Goal: Task Accomplishment & Management: Use online tool/utility

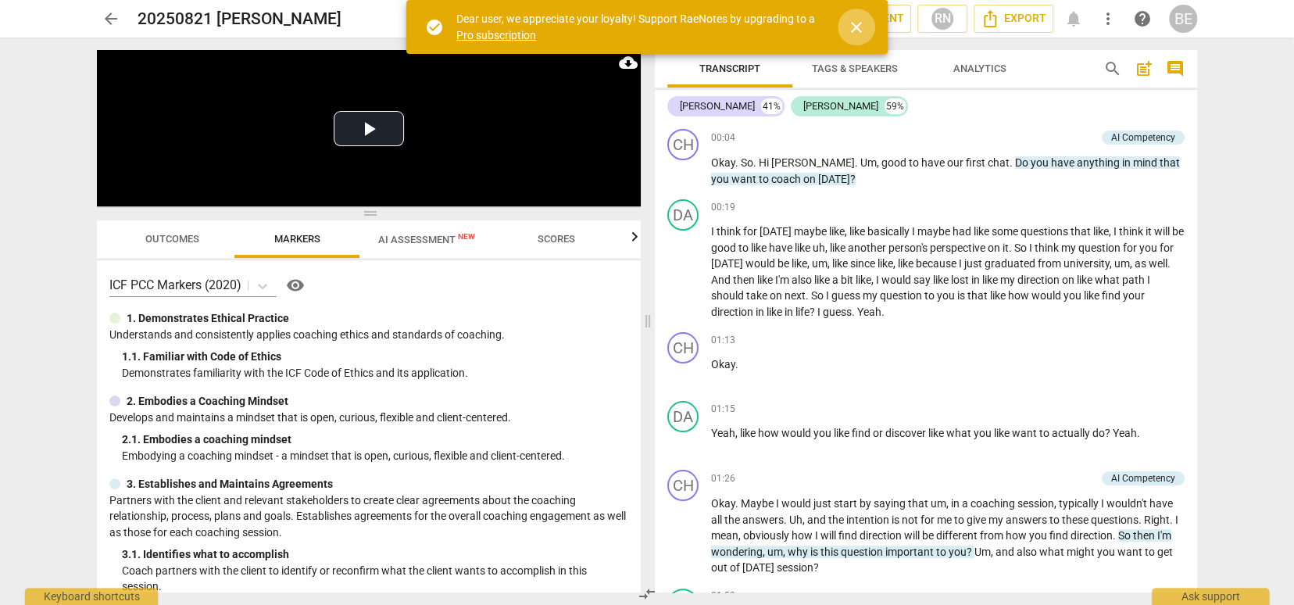
click at [858, 23] on span "close" at bounding box center [856, 27] width 19 height 19
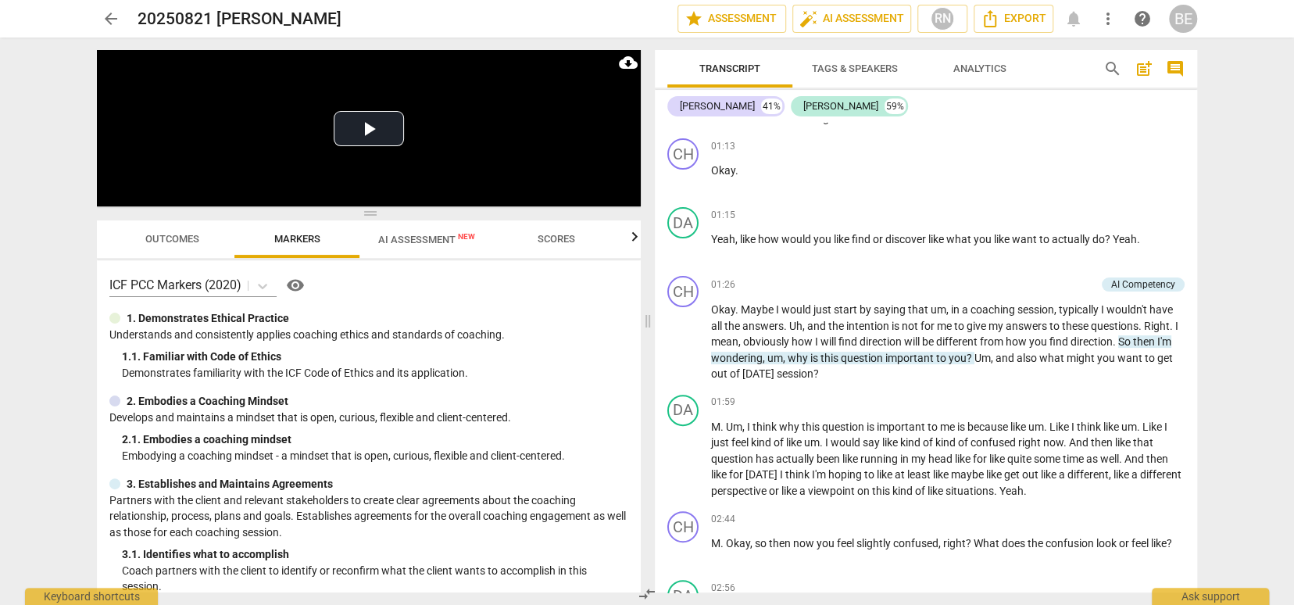
scroll to position [1, 0]
click at [1141, 70] on span "post_add" at bounding box center [1143, 68] width 19 height 19
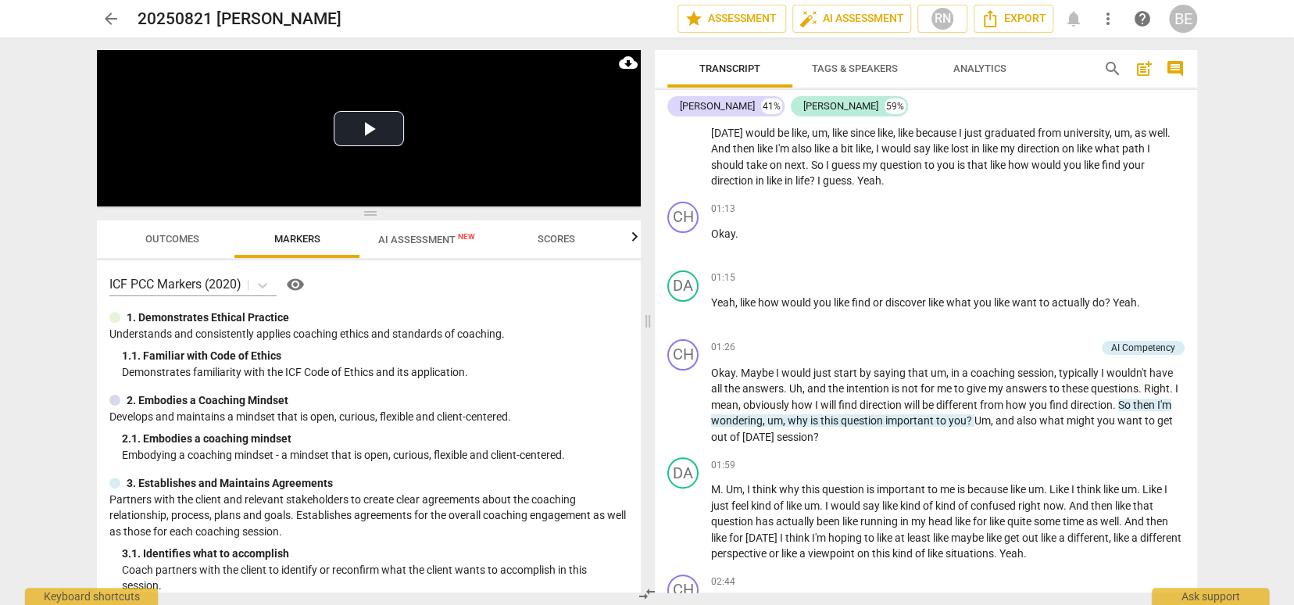
scroll to position [34, 0]
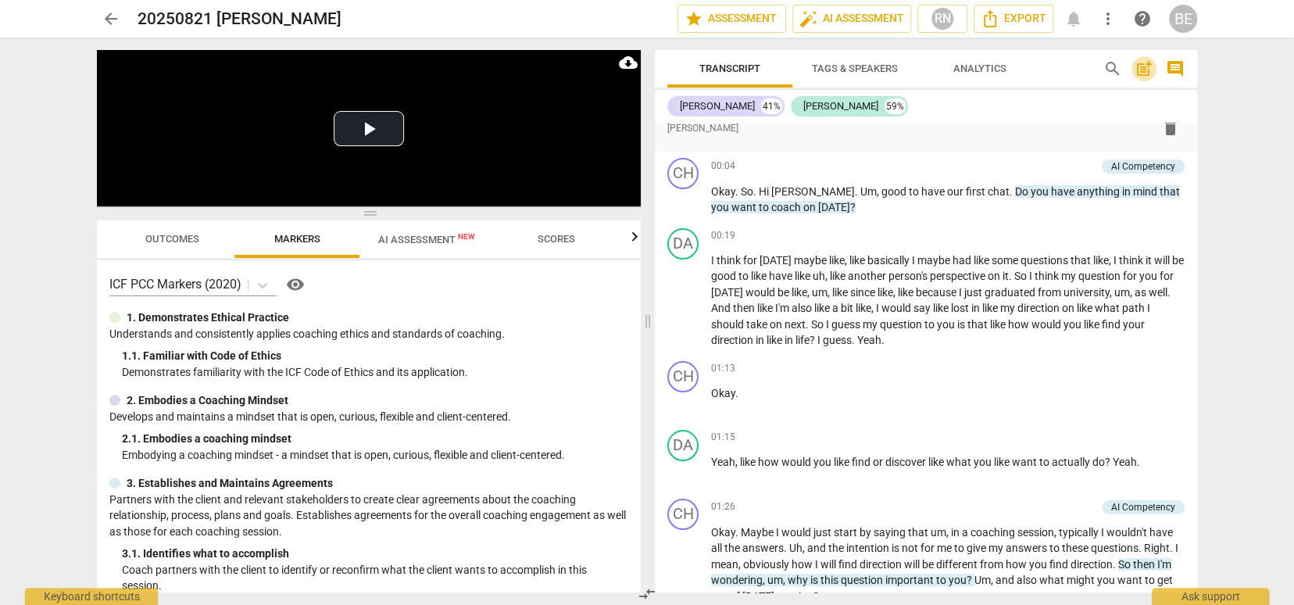
click at [1143, 69] on span "post_add" at bounding box center [1143, 68] width 19 height 19
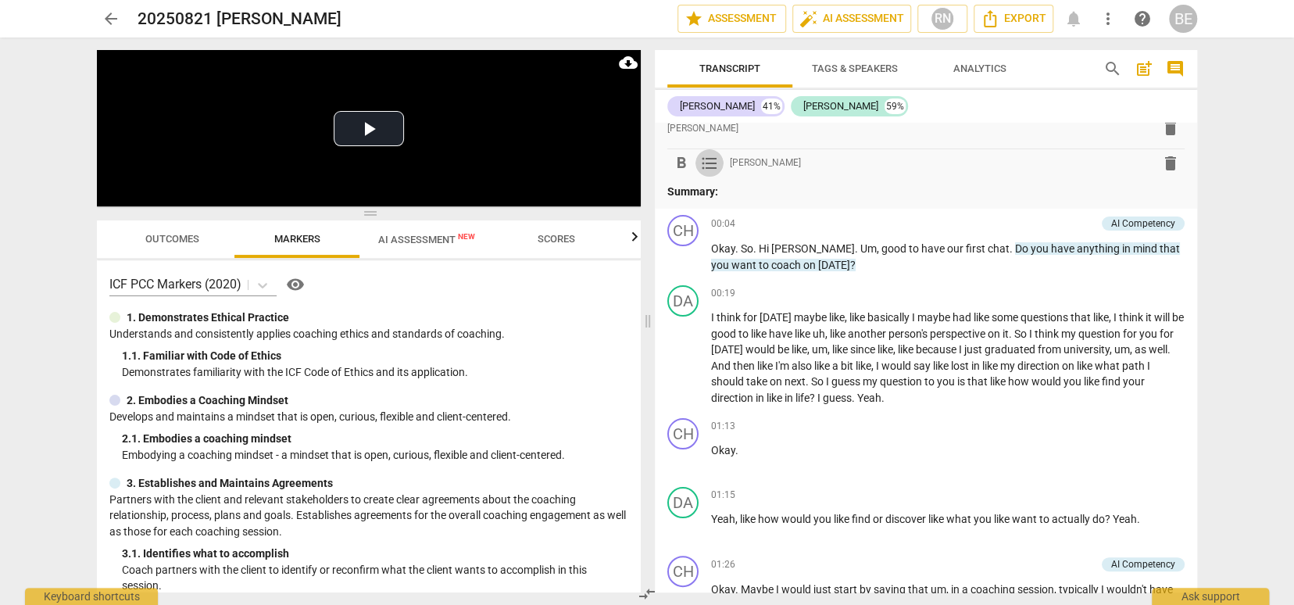
click at [708, 162] on span "format_list_bulleted" at bounding box center [709, 163] width 19 height 19
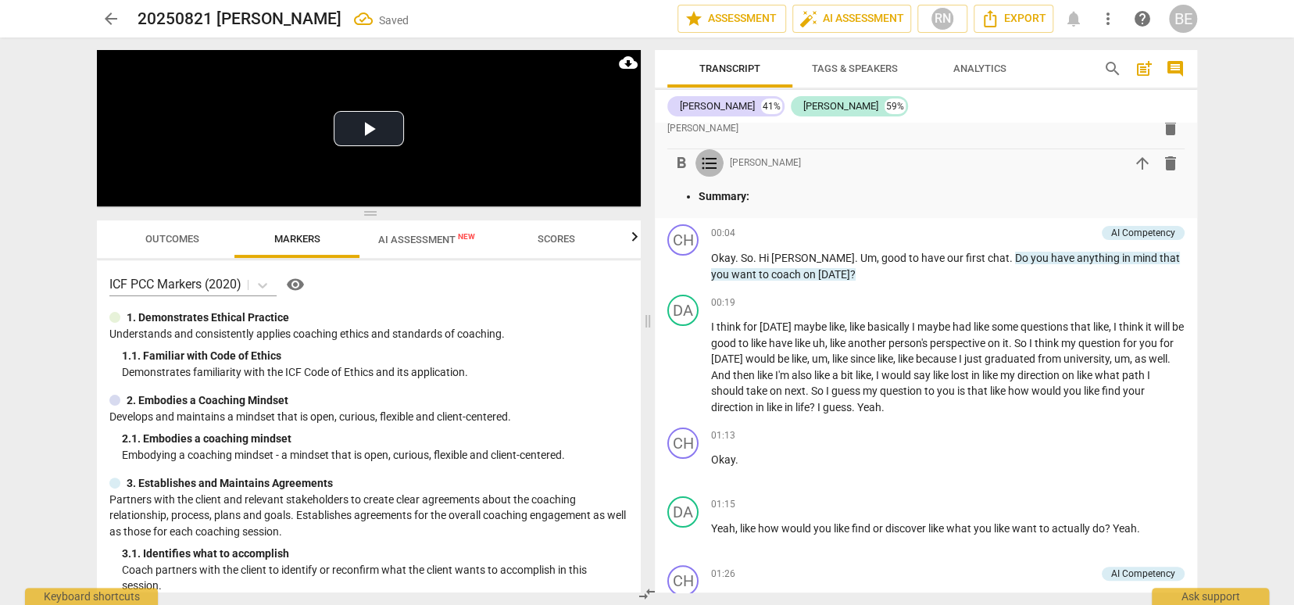
click at [708, 163] on span "format_list_bulleted" at bounding box center [709, 163] width 19 height 19
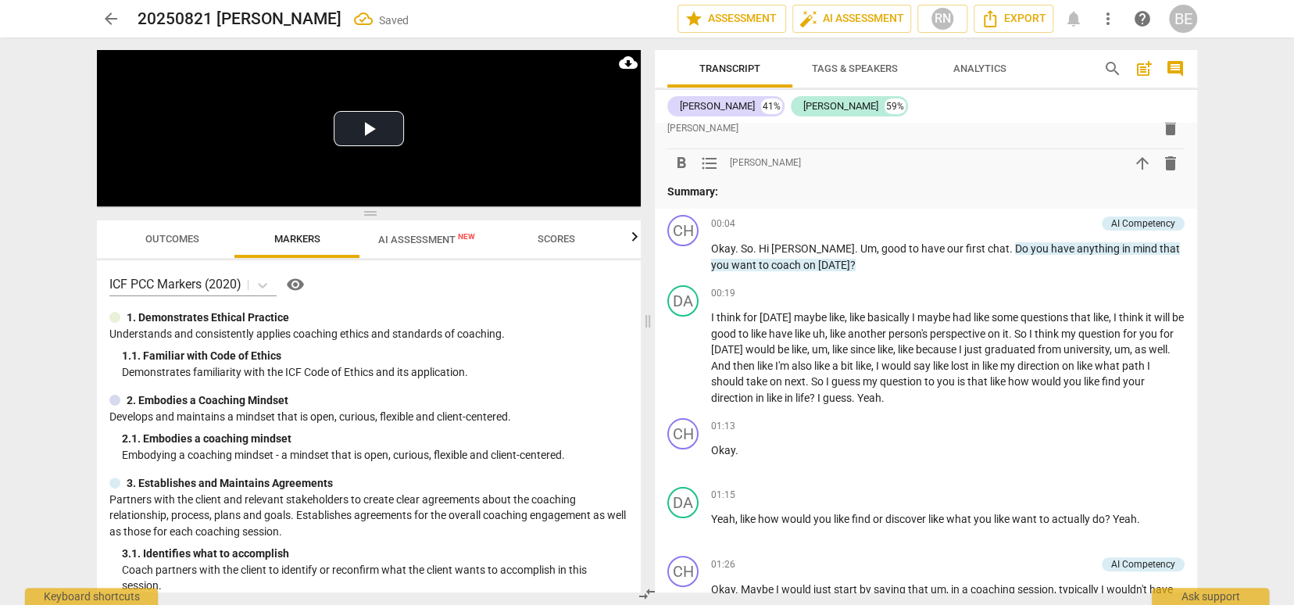
click at [708, 163] on span "format_list_bulleted" at bounding box center [709, 163] width 19 height 19
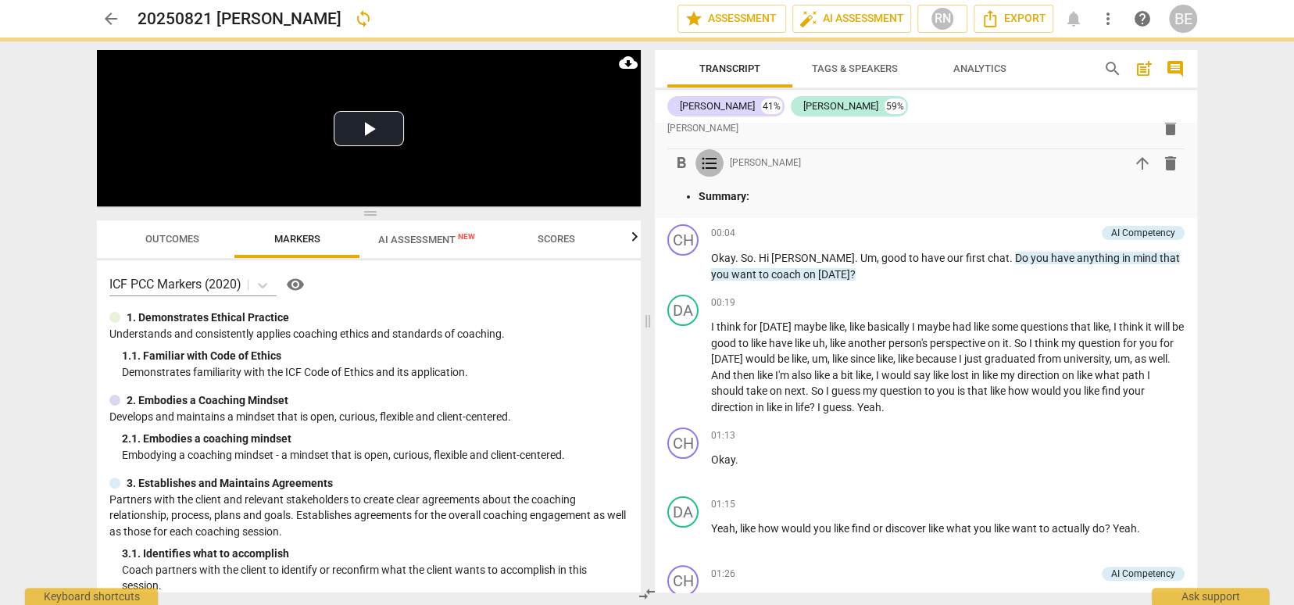
click at [708, 163] on span "format_list_bulleted" at bounding box center [709, 163] width 19 height 19
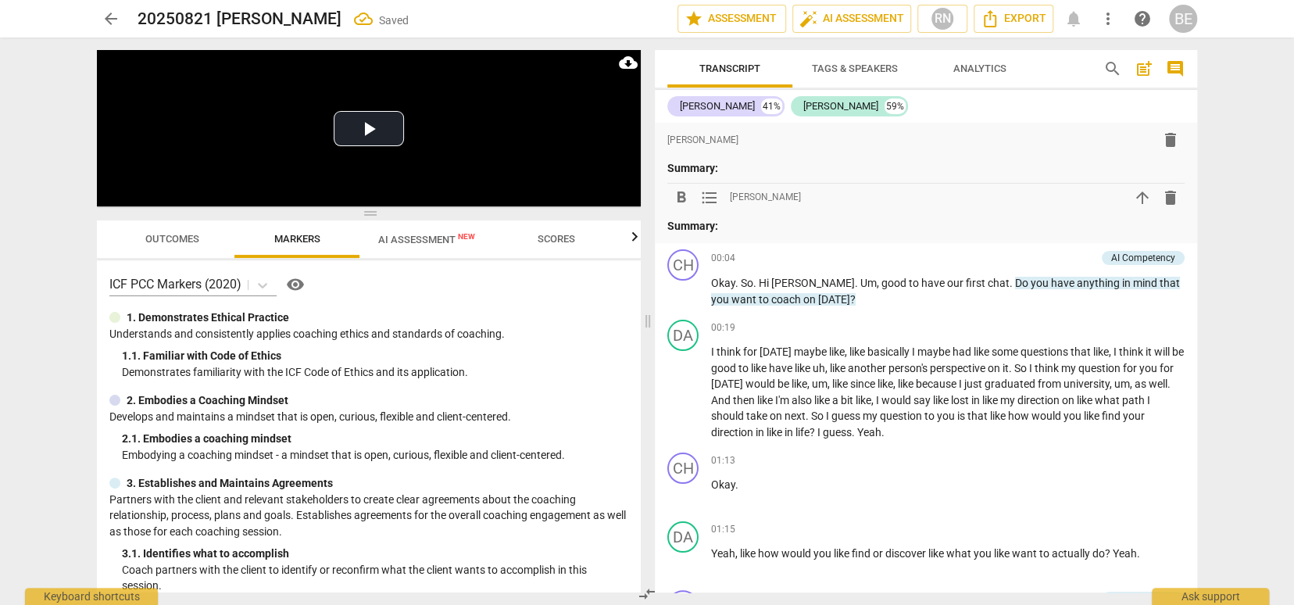
scroll to position [0, 0]
click at [1172, 66] on span "comment" at bounding box center [1175, 68] width 19 height 19
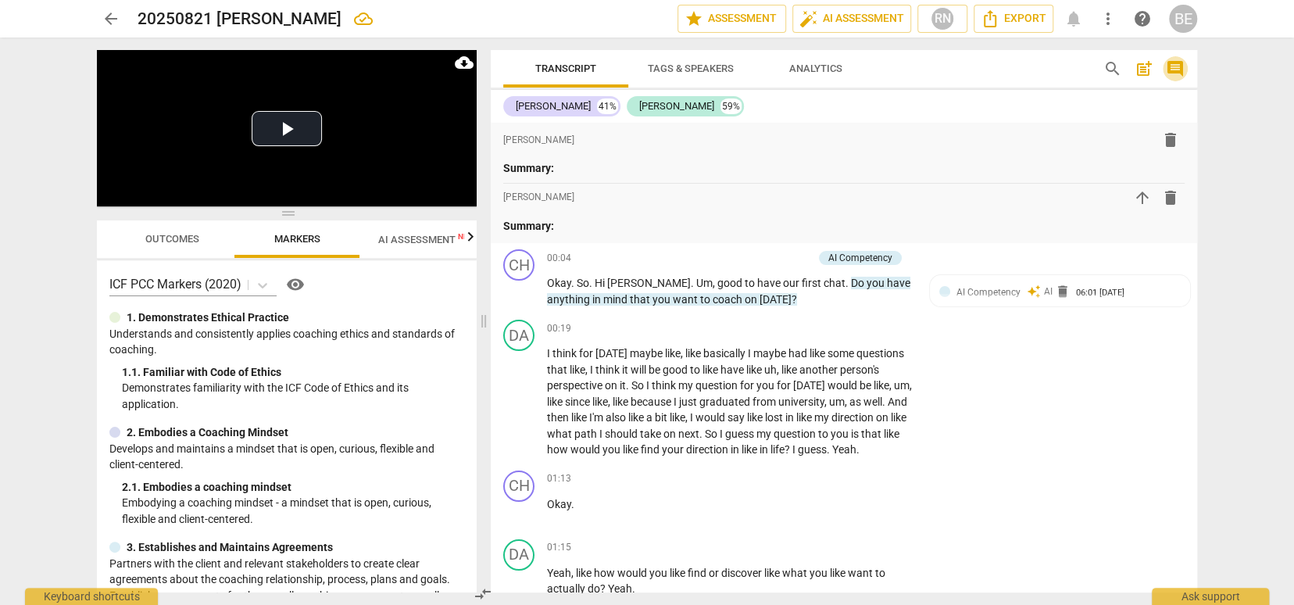
click at [1178, 64] on span "comment" at bounding box center [1175, 68] width 19 height 19
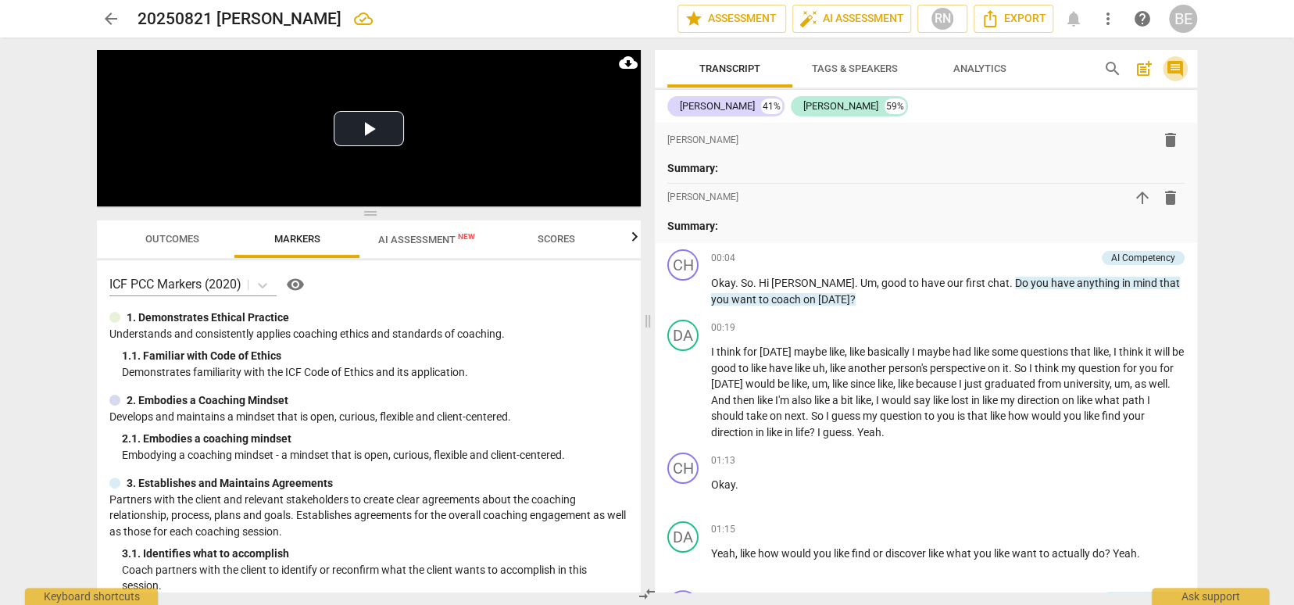
click at [1178, 64] on span "comment" at bounding box center [1175, 68] width 19 height 19
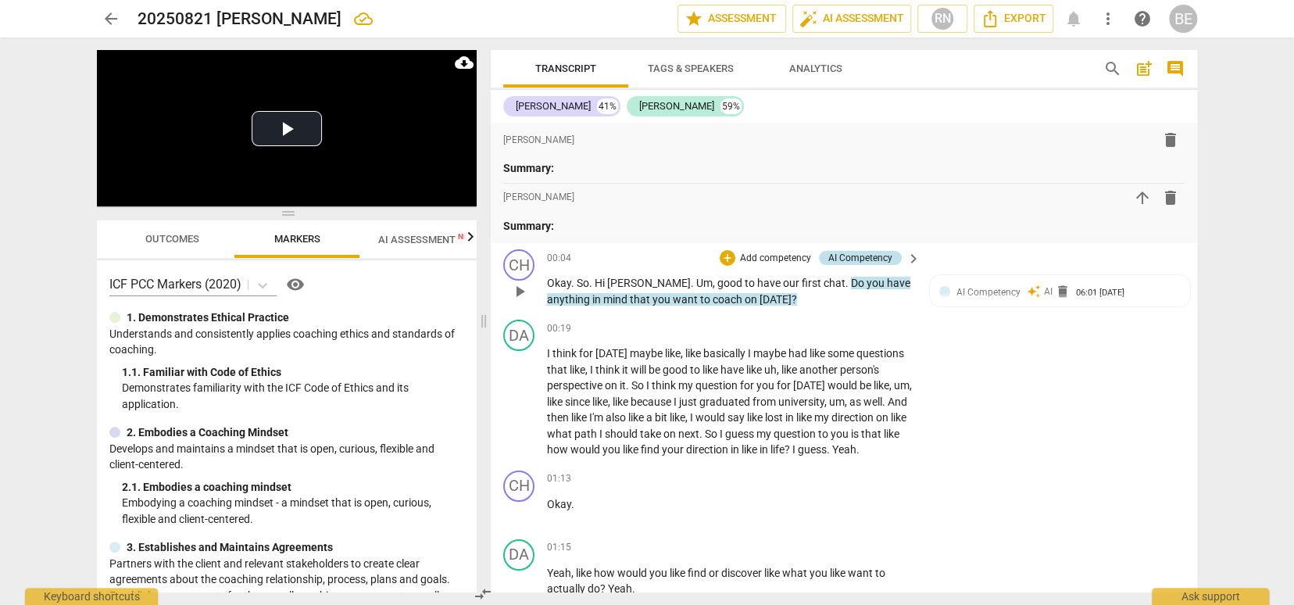
click at [869, 255] on div "AI Competency" at bounding box center [860, 258] width 64 height 14
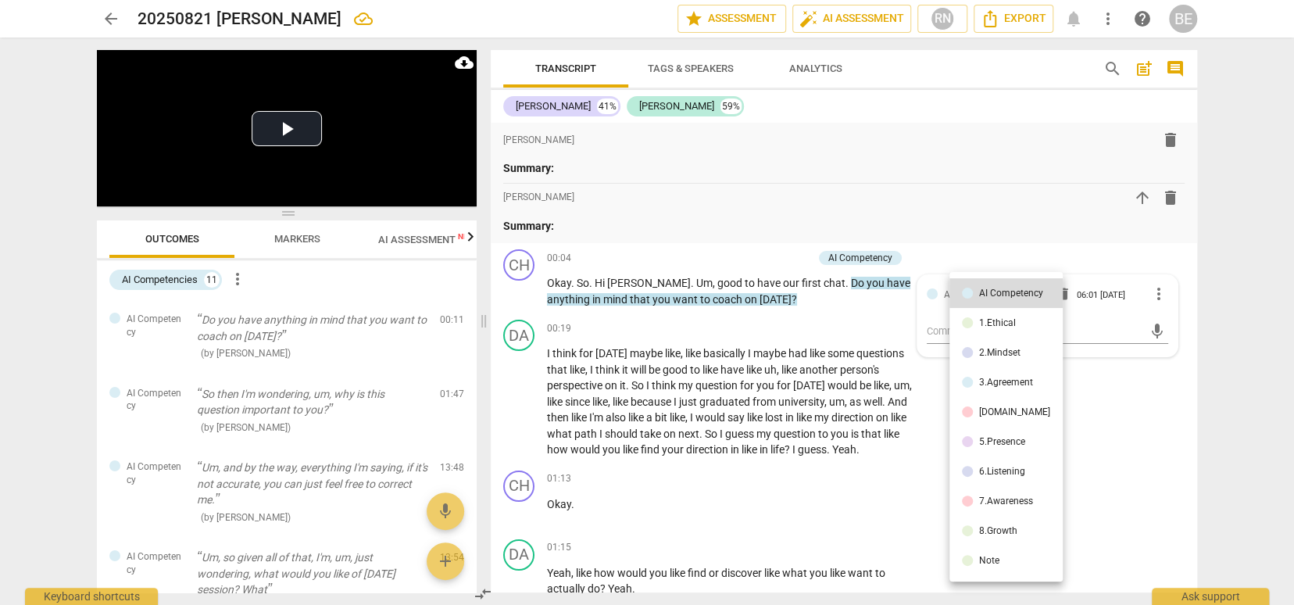
click at [878, 325] on div at bounding box center [647, 302] width 1294 height 605
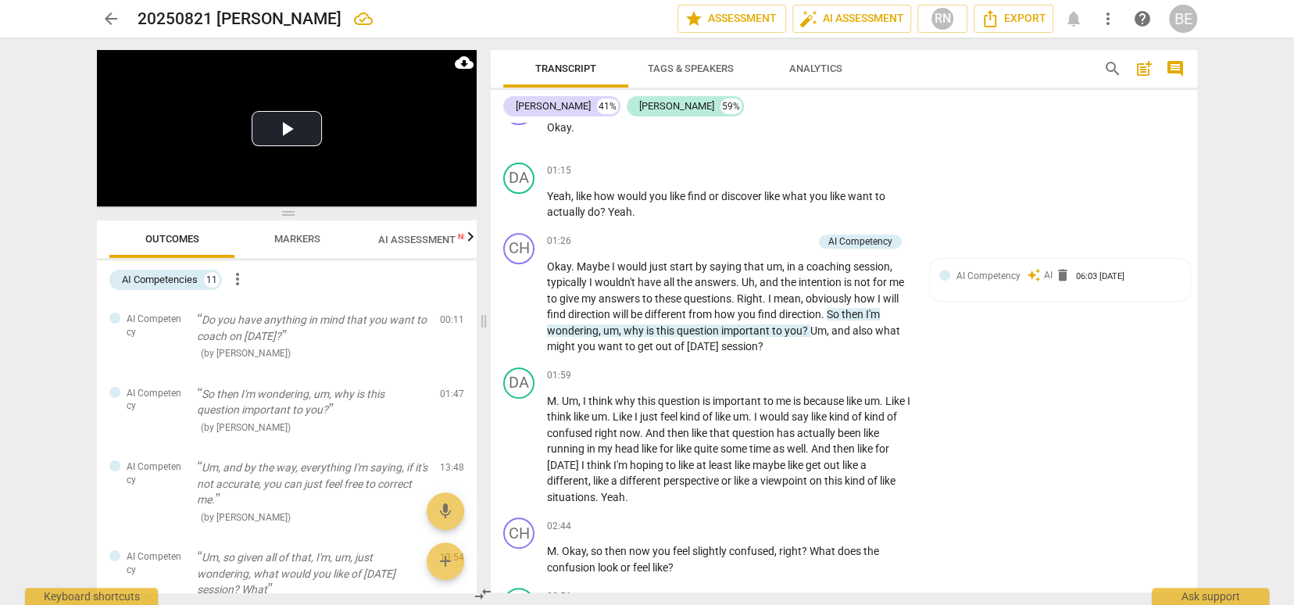
scroll to position [377, 0]
click at [999, 280] on span "AI Competency" at bounding box center [988, 275] width 64 height 11
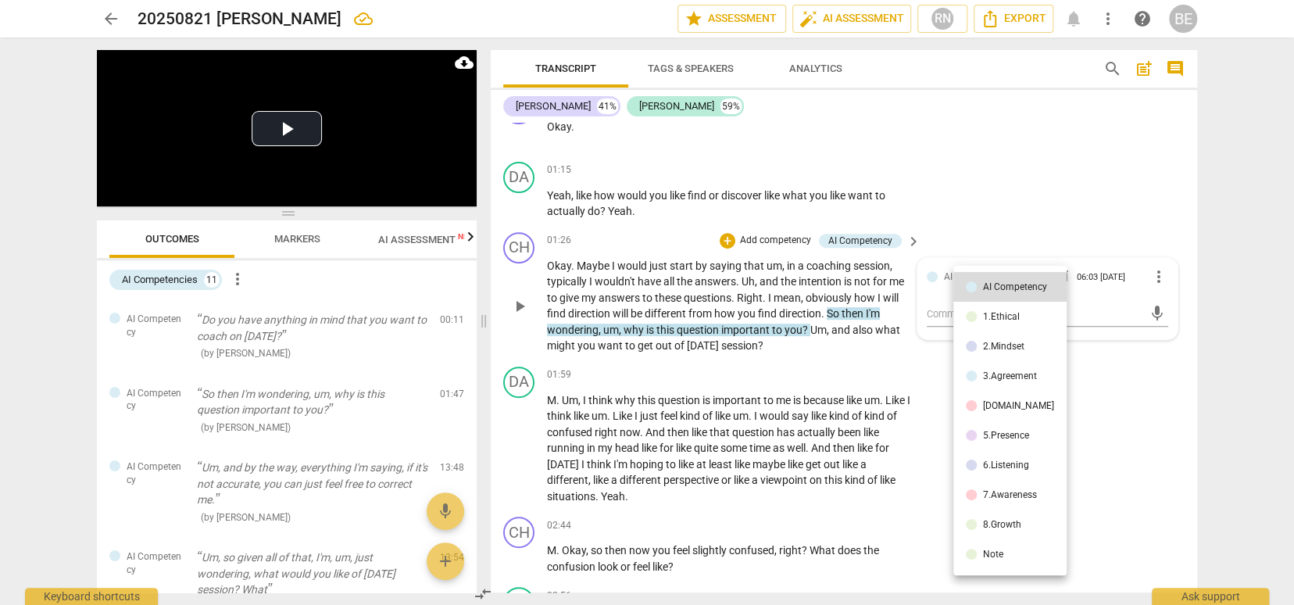
click at [938, 220] on div at bounding box center [647, 302] width 1294 height 605
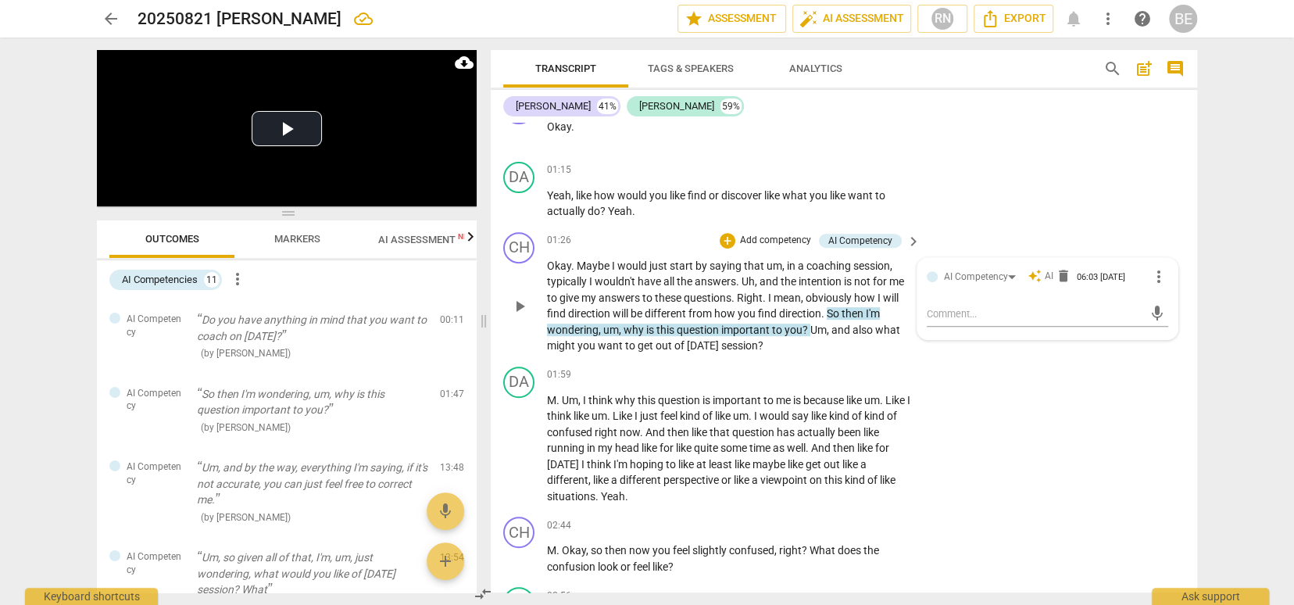
click at [916, 360] on div "CH play_arrow pause 01:26 + Add competency AI Competency keyboard_arrow_right O…" at bounding box center [844, 293] width 706 height 134
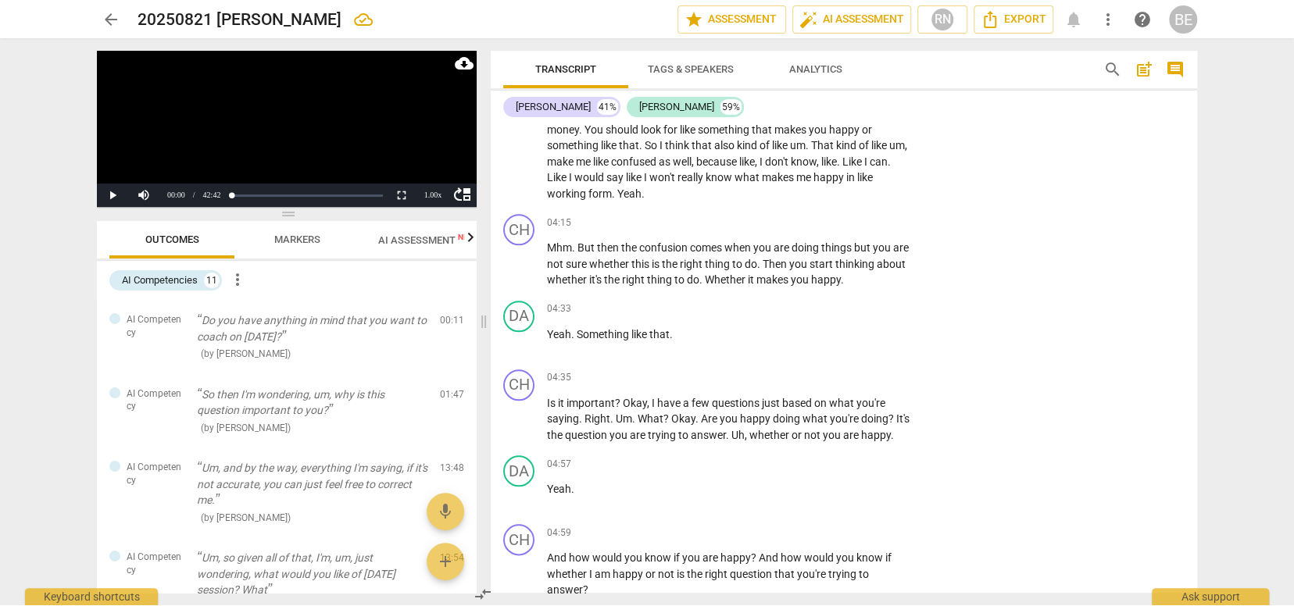
scroll to position [0, 0]
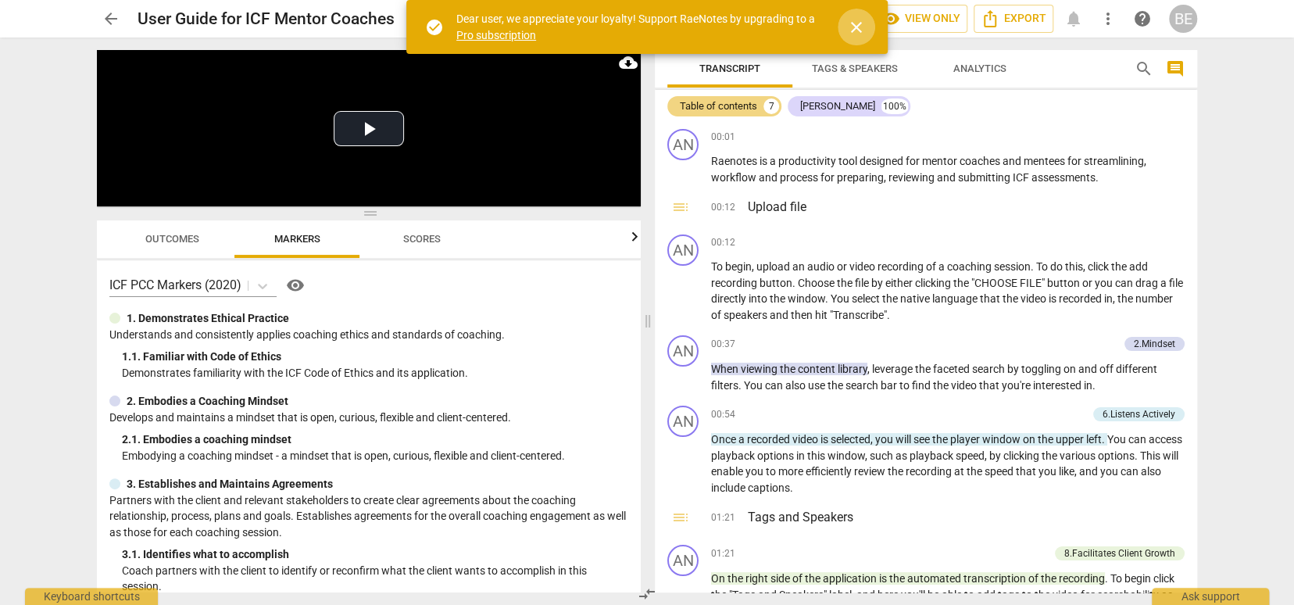
click at [856, 23] on span "close" at bounding box center [856, 27] width 19 height 19
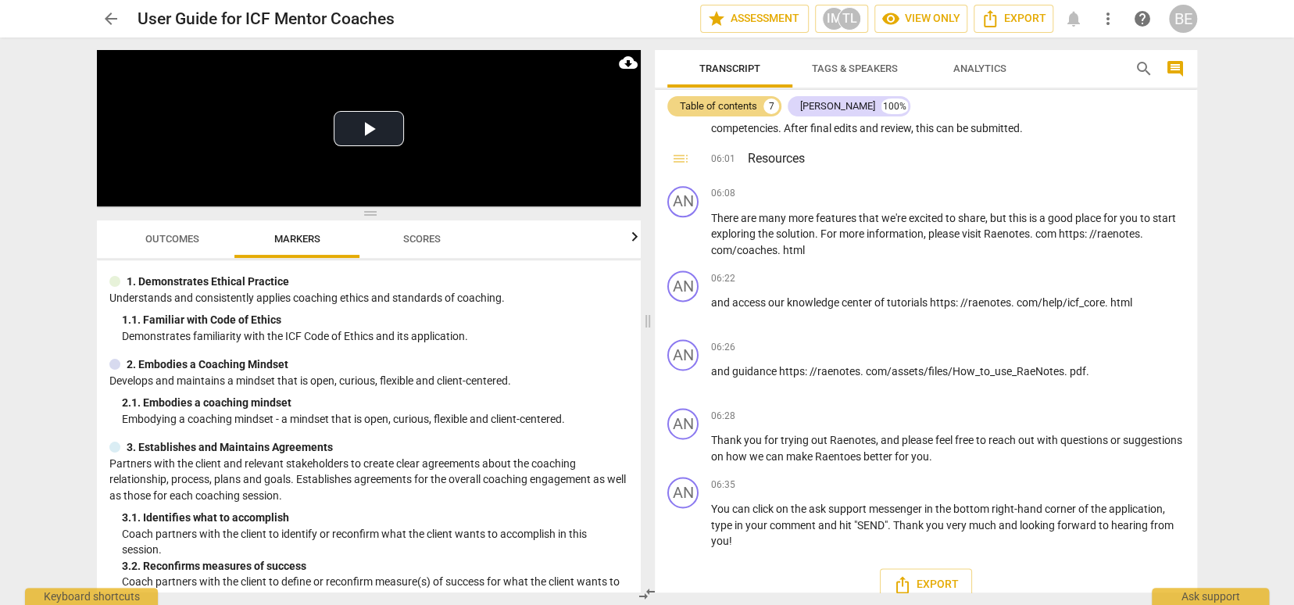
scroll to position [39, 0]
click at [734, 99] on div "Table of contents" at bounding box center [718, 106] width 77 height 16
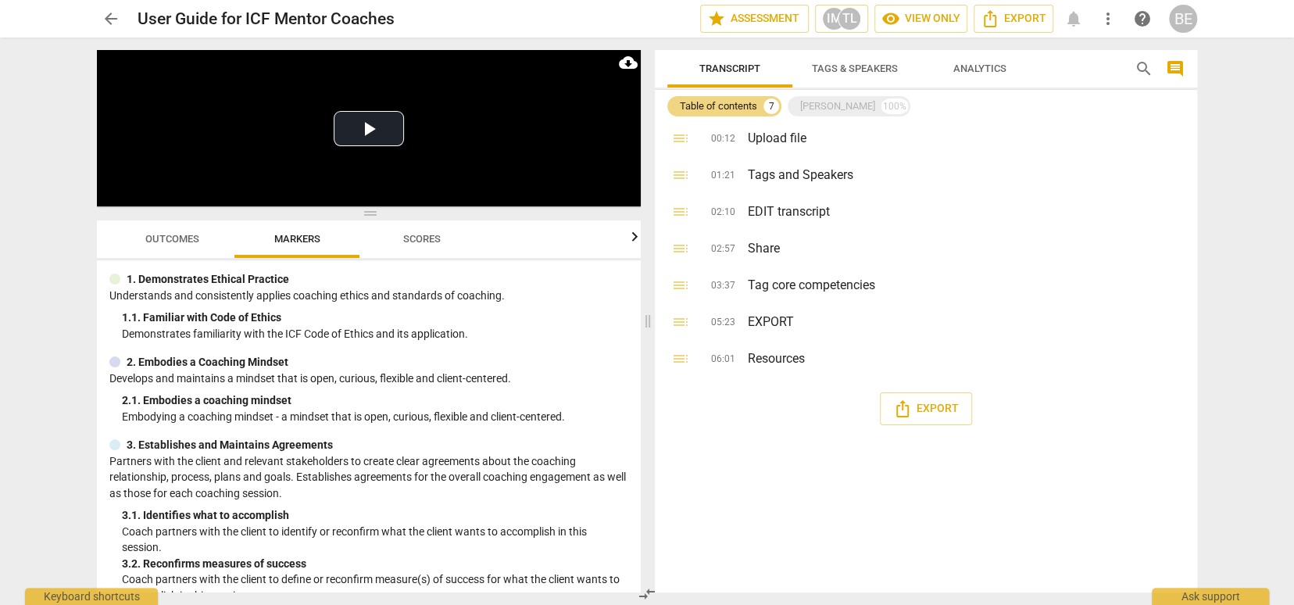
click at [855, 63] on span "Tags & Speakers" at bounding box center [855, 69] width 86 height 12
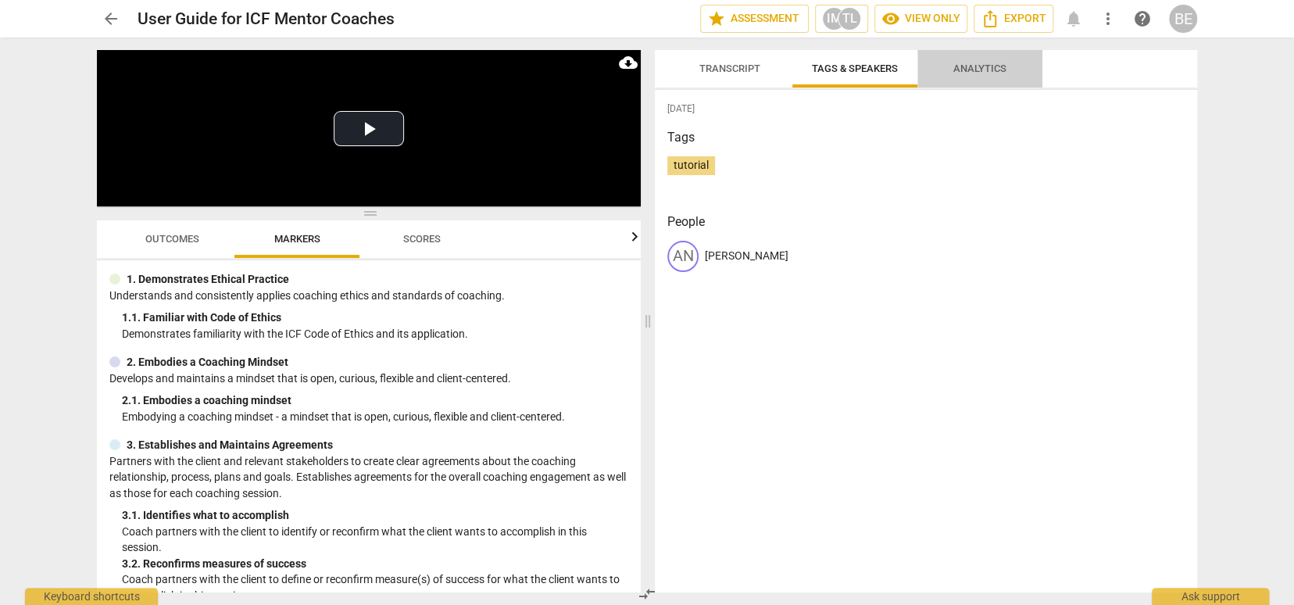
click at [973, 65] on span "Analytics" at bounding box center [979, 69] width 53 height 12
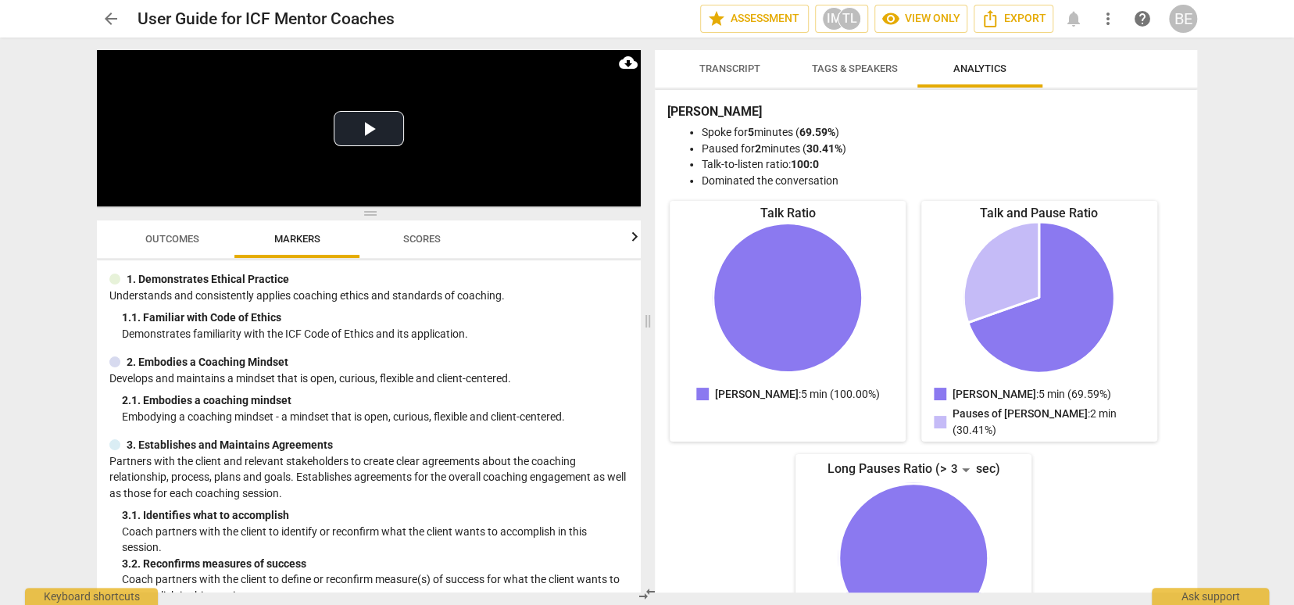
click at [1231, 90] on div "arrow_back User Guide for ICF Mentor Coaches star Assessment IM TL visibility V…" at bounding box center [647, 302] width 1294 height 605
click at [707, 68] on span "Transcript" at bounding box center [729, 69] width 61 height 12
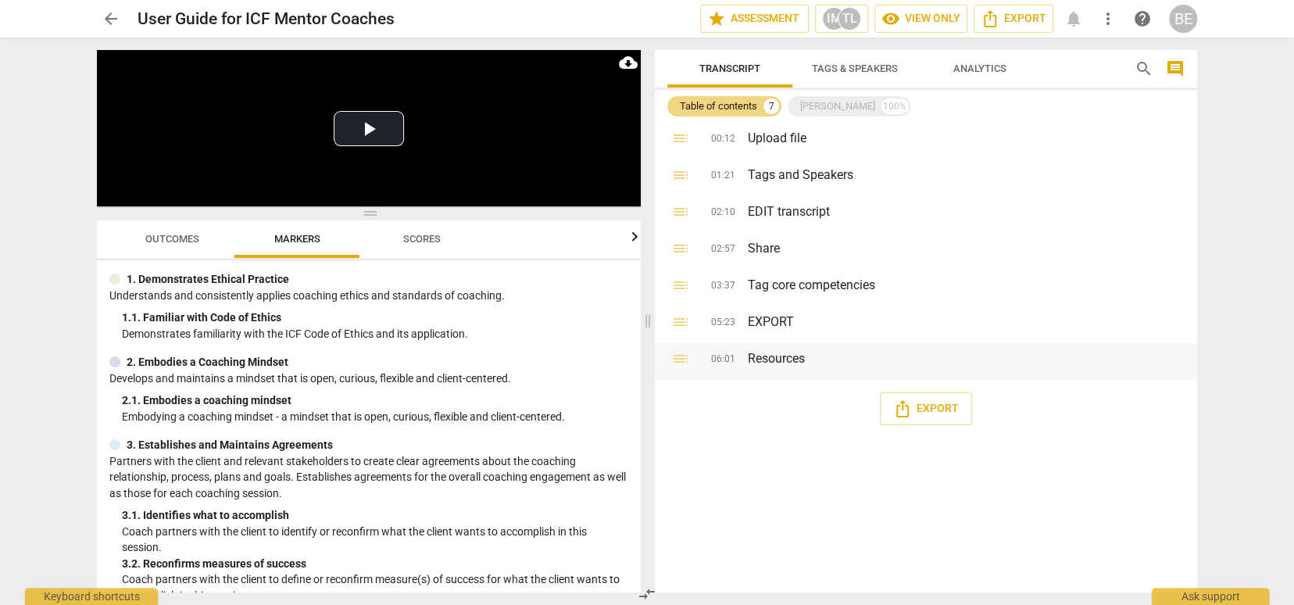
click at [777, 360] on h3 "Resources" at bounding box center [966, 358] width 437 height 19
click at [720, 360] on span "06:01" at bounding box center [723, 360] width 24 height 16
click at [797, 360] on h3 "Resources" at bounding box center [966, 358] width 437 height 19
click at [630, 61] on span "cloud_download" at bounding box center [628, 62] width 19 height 19
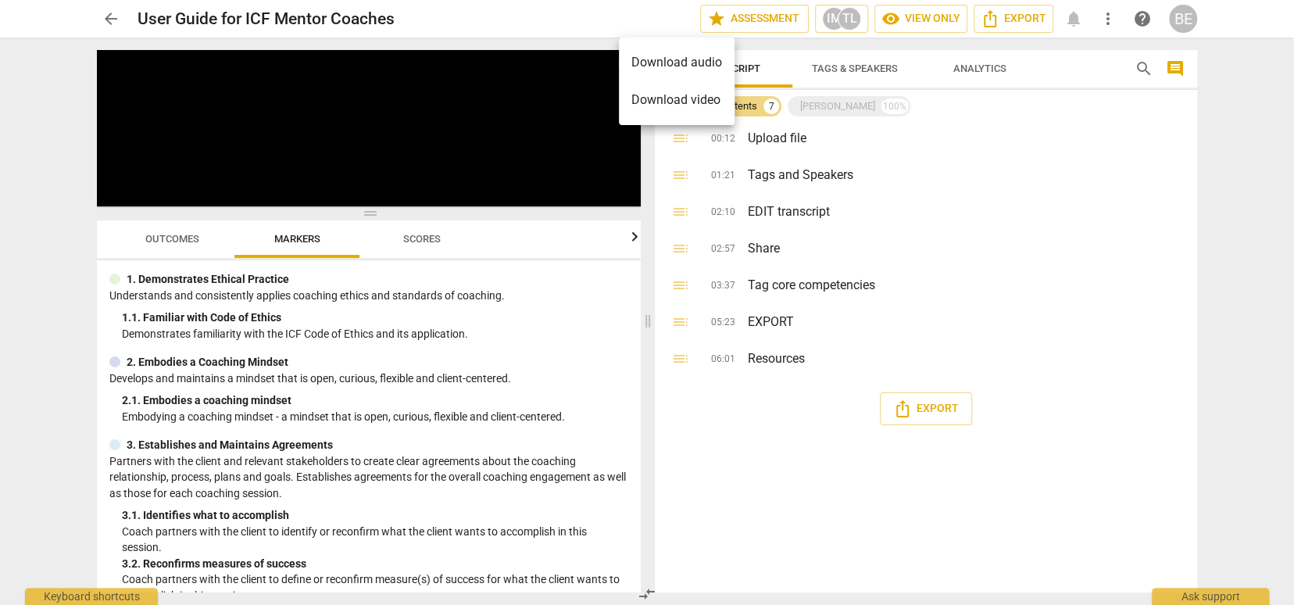
click at [559, 141] on div at bounding box center [647, 302] width 1294 height 605
